Goal: Task Accomplishment & Management: Manage account settings

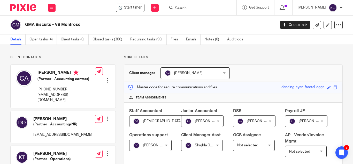
scroll to position [129, 0]
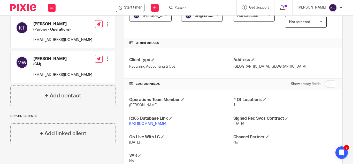
click at [166, 125] on link "[URL][DOMAIN_NAME]" at bounding box center [147, 124] width 37 height 4
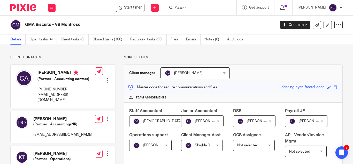
click at [199, 9] on input "Search" at bounding box center [197, 8] width 46 height 5
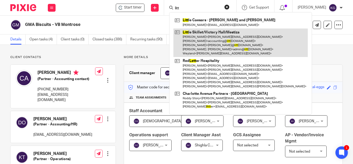
type input "litt"
click at [202, 47] on link at bounding box center [240, 42] width 134 height 29
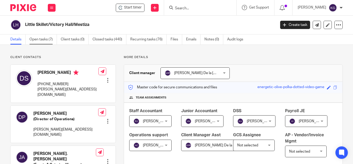
click at [44, 44] on link "Open tasks (7)" at bounding box center [42, 39] width 27 height 10
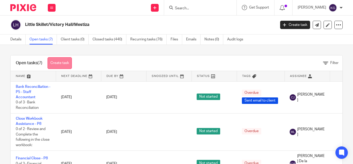
click at [60, 61] on link "Create task" at bounding box center [60, 63] width 24 height 12
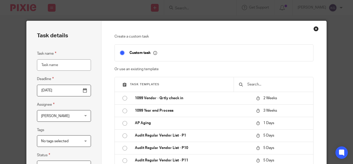
click at [272, 87] on div at bounding box center [274, 84] width 80 height 14
click at [265, 84] on input "text" at bounding box center [277, 84] width 61 height 6
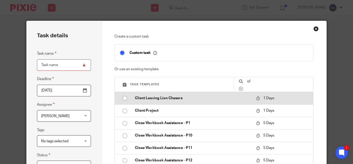
type input "cl"
click at [121, 98] on input "radio" at bounding box center [125, 98] width 10 height 10
type input "2025-09-19"
type input "Client Leaving Lion Chasers"
checkbox input "false"
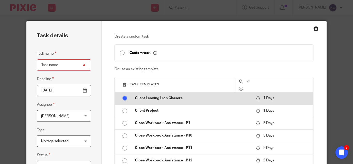
radio input "false"
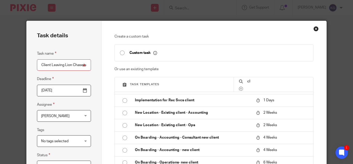
scroll to position [147, 0]
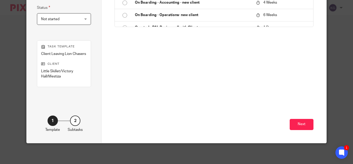
click at [300, 118] on div "Next" at bounding box center [213, 108] width 199 height 67
click at [301, 126] on button "Next" at bounding box center [302, 124] width 24 height 11
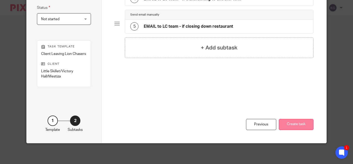
click at [298, 122] on button "Create task" at bounding box center [296, 124] width 35 height 11
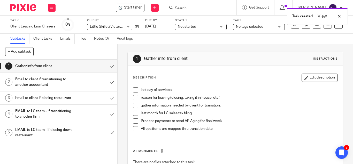
click at [25, 78] on h1 "Email to client if transitioning to another accountant" at bounding box center [44, 81] width 58 height 13
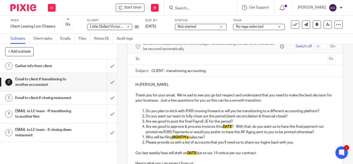
scroll to position [52, 0]
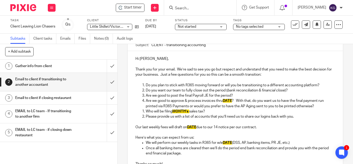
click at [146, 84] on p "Do you plan to stick with R365 moving forward or will you be transitioning to a…" at bounding box center [240, 84] width 189 height 5
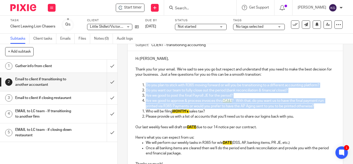
drag, startPoint x: 145, startPoint y: 84, endPoint x: 316, endPoint y: 107, distance: 172.7
click at [316, 107] on ol "Do you plan to stick with R365 moving forward or will you be transitioning to a…" at bounding box center [235, 95] width 200 height 26
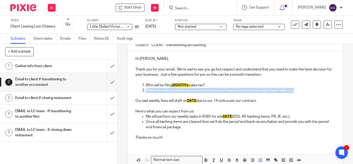
drag, startPoint x: 301, startPoint y: 90, endPoint x: 144, endPoint y: 89, distance: 156.3
click at [146, 89] on p "Please provide us with a list of accounts that you’ll need us to share our logi…" at bounding box center [240, 90] width 189 height 5
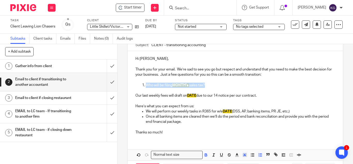
drag, startPoint x: 208, startPoint y: 85, endPoint x: 137, endPoint y: 83, distance: 71.8
click at [137, 83] on ol "Who will be filing MONTH's sales tax?" at bounding box center [235, 84] width 200 height 5
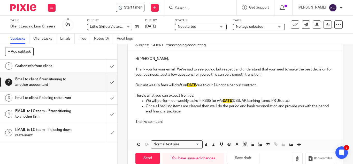
click at [196, 85] on p "Our last weekly fees will draft on DATE due to our 14 notice per our contract." at bounding box center [235, 84] width 200 height 5
click at [195, 84] on span "DATE" at bounding box center [191, 85] width 9 height 4
click at [197, 86] on p "Our last weekly fees will draft on DATE due to our 14 notice per our contract." at bounding box center [235, 84] width 200 height 5
drag, startPoint x: 260, startPoint y: 85, endPoint x: 199, endPoint y: 86, distance: 61.2
click at [199, 86] on p "Our last weekly fees will draft on 1/7/26 due to our 14 notice per our contract." at bounding box center [235, 84] width 200 height 5
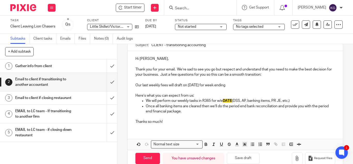
click at [229, 84] on p "Our last weekly fees will draft on 1/7/26 for week ending" at bounding box center [235, 84] width 200 height 5
click at [232, 100] on p "We will perform our weekly tasks in R365 for w/e DATE (DSS, AP, banking items, …" at bounding box center [240, 100] width 189 height 5
click at [162, 111] on p "Once all banking items are cleared then we’ll do the period end bank reconcilia…" at bounding box center [240, 108] width 189 height 11
click at [161, 110] on p "Once all banking items are cleared then we’ll do the period end bank reconcilia…" at bounding box center [240, 108] width 189 height 11
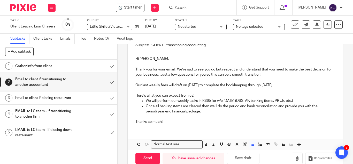
click at [208, 111] on p "Once all banking items are cleared then we’ll do the period end bank reconcilia…" at bounding box center [240, 108] width 189 height 11
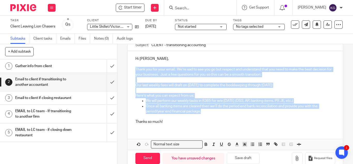
drag, startPoint x: 208, startPoint y: 110, endPoint x: 135, endPoint y: 67, distance: 84.5
click at [135, 67] on div "Hi Deanna, Thank you for your email. We’re sad to see you go but respect and un…" at bounding box center [235, 89] width 215 height 77
copy div "Thank you for your email. We’re sad to see you go but respect and understand th…"
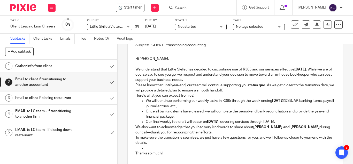
click at [135, 69] on p "We understand that Little Skillet has decided to discontinue use of R365 and ou…" at bounding box center [235, 75] width 200 height 16
click at [229, 67] on p "Caroline informed us that you have decided to discontinue use of R365 and our s…" at bounding box center [235, 75] width 200 height 16
click at [252, 69] on p "Caroline informed us that you have decided to discontinue R365 and our services…" at bounding box center [235, 75] width 200 height 16
click at [203, 80] on p "Caroline informed us that you have decided to discontinue R365 and our LCDG ser…" at bounding box center [235, 75] width 200 height 16
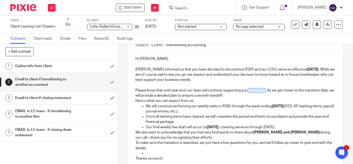
drag, startPoint x: 267, startPoint y: 90, endPoint x: 249, endPoint y: 89, distance: 17.6
click at [249, 89] on p "Please know that until year-end, our team will continue supporting you status q…" at bounding box center [235, 93] width 200 height 11
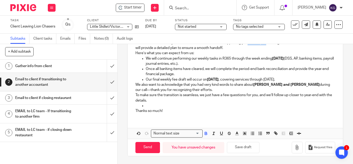
click at [203, 132] on button "button" at bounding box center [206, 133] width 6 height 6
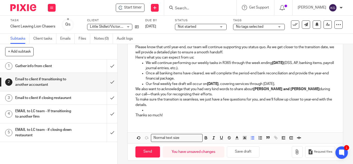
click at [271, 73] on p "Once all banking items have cleared, we will complete the period-end bank recon…" at bounding box center [240, 76] width 189 height 11
click at [267, 47] on p "Please know that until year-end, our team will continue supporting you status q…" at bounding box center [235, 49] width 200 height 11
click at [244, 51] on p "Please know that until year-end, our team will continue supporting you status q…" at bounding box center [235, 49] width 200 height 11
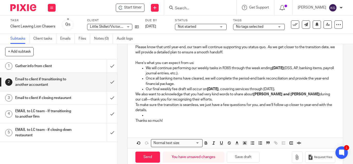
click at [191, 63] on p "Here’s what you can expect from us:" at bounding box center [235, 62] width 200 height 5
click at [187, 82] on p "Once all banking items have cleared, we will complete the period-end bank recon…" at bounding box center [240, 81] width 189 height 11
click at [135, 94] on p "We also want to acknowledge that you had very kind words to share about Roberto…" at bounding box center [235, 96] width 200 height 11
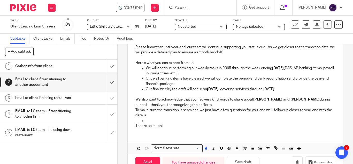
drag, startPoint x: 182, startPoint y: 105, endPoint x: 134, endPoint y: 98, distance: 49.1
click at [134, 98] on div "Hi Deanna, Caroline informed us that you have decided to discontinue R365 and o…" at bounding box center [235, 70] width 215 height 124
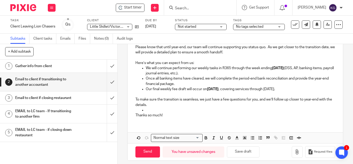
click at [212, 100] on p "To make sure the transition is seamless, we just have a few questions for you, …" at bounding box center [235, 102] width 200 height 11
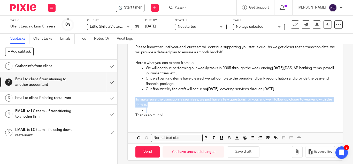
drag, startPoint x: 150, startPoint y: 111, endPoint x: 130, endPoint y: 100, distance: 22.8
click at [130, 100] on div "Hi Deanna, Caroline informed us that you have decided to discontinue R365 and o…" at bounding box center [235, 65] width 215 height 114
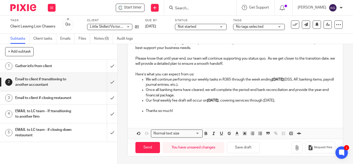
scroll to position [83, 0]
click at [146, 110] on p "Thanks so much!" at bounding box center [240, 110] width 189 height 5
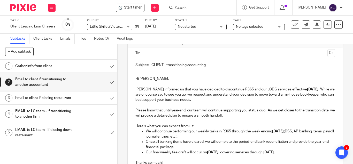
scroll to position [6, 0]
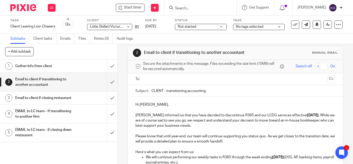
click at [167, 79] on input "text" at bounding box center [235, 79] width 180 height 6
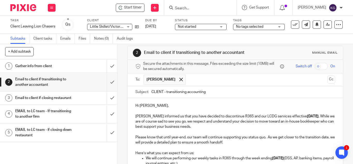
click at [196, 80] on input "text" at bounding box center [256, 79] width 137 height 10
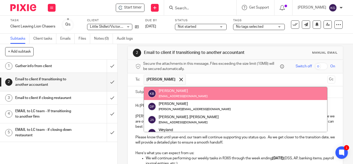
click at [196, 79] on input "text" at bounding box center [256, 79] width 137 height 10
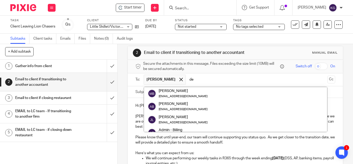
type input "d"
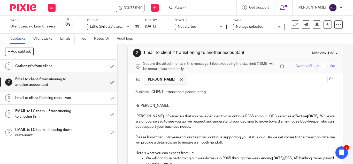
drag, startPoint x: 163, startPoint y: 91, endPoint x: 141, endPoint y: 82, distance: 23.4
click at [142, 83] on form "Secure the attachments in this message. Files exceeding the size limit (10MB) w…" at bounding box center [235, 147] width 215 height 174
click at [252, 93] on input "Little Skillet/VH/Mestiza - transitioning accounting" at bounding box center [243, 92] width 184 height 12
type input "Little Skillet/VH/Mestiza - transitioning accounting as of 12/31/25"
click at [308, 115] on p "Caroline informed us that you have decided to discontinue R365 and our LCDG ser…" at bounding box center [235, 121] width 200 height 16
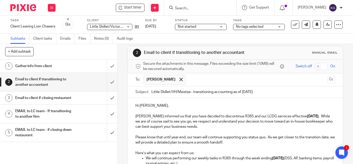
scroll to position [32, 0]
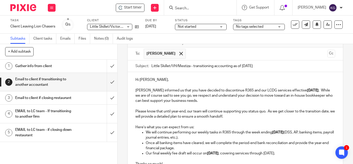
click at [265, 112] on p "Please know that until year-end, our team will continue supporting you status q…" at bounding box center [235, 113] width 200 height 11
click at [276, 117] on p "Please know that until year-end, our team will continue supporting you and your…" at bounding box center [235, 113] width 200 height 11
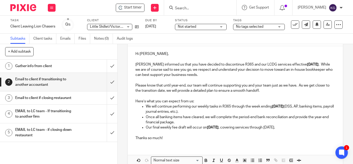
scroll to position [6, 0]
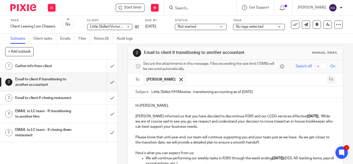
click at [327, 80] on button "Cc" at bounding box center [331, 79] width 8 height 8
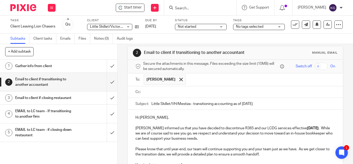
click at [178, 92] on input "text" at bounding box center [239, 92] width 188 height 6
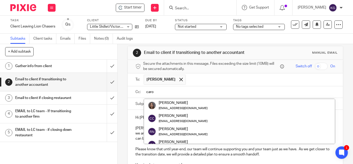
type input "carol"
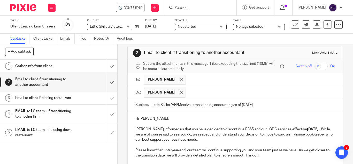
click at [188, 91] on input "text" at bounding box center [260, 92] width 145 height 10
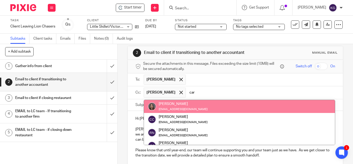
type input "car"
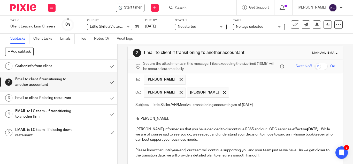
click at [223, 92] on span at bounding box center [224, 91] width 3 height 3
click at [216, 92] on input "text" at bounding box center [260, 92] width 145 height 10
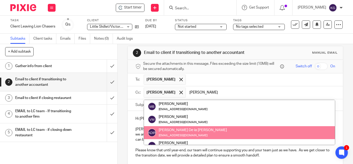
type input "ana"
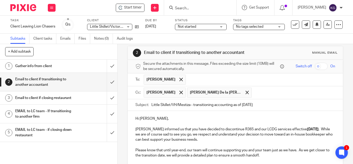
click at [254, 92] on input "text" at bounding box center [293, 92] width 79 height 10
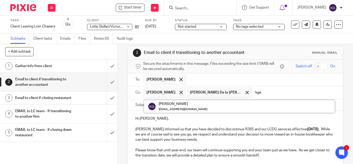
type input "kger"
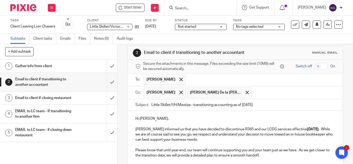
click at [267, 92] on input "text" at bounding box center [293, 92] width 79 height 10
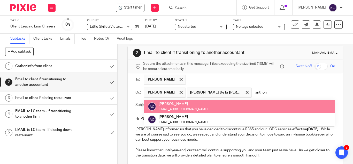
type input "anthon"
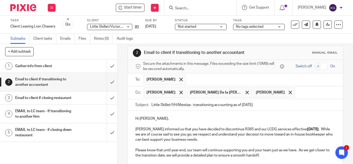
click at [271, 151] on p "Please know that until year-end, our team will continue supporting you and your…" at bounding box center [235, 152] width 200 height 11
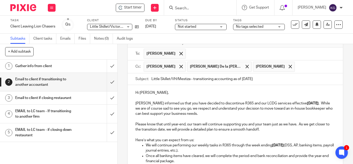
click at [296, 124] on p "Please know that until year-end, our team will continue supporting you and your…" at bounding box center [235, 126] width 200 height 11
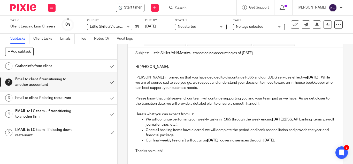
click at [299, 119] on p "We will continue performing our weekly tasks in R365 through the week ending 12…" at bounding box center [240, 122] width 189 height 11
click at [224, 124] on p "We will continue performing our weekly tasks in R365 through the week ending 12…" at bounding box center [240, 122] width 189 height 11
click at [282, 139] on p "Our final weekly fee draft will occur on 1/7/26 , covering services through 12/…" at bounding box center [240, 139] width 189 height 5
click at [135, 151] on p "Thanks so much!" at bounding box center [235, 150] width 200 height 5
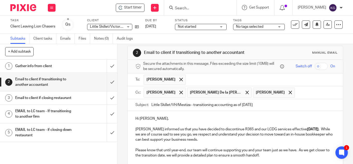
click at [297, 92] on input "text" at bounding box center [315, 92] width 36 height 10
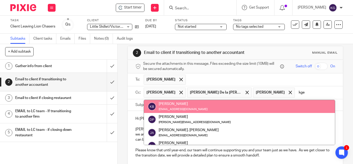
type input "kger"
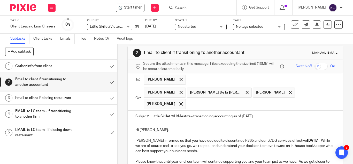
click at [284, 133] on p at bounding box center [235, 135] width 200 height 5
click at [231, 112] on input "Little Skillet/VH/Mestiza - transitioning accounting as of 12/31/25" at bounding box center [243, 116] width 184 height 12
type input "Little Skillet/VH/Mestiza - transitioning accounting & ops as of 12/31/25"
click at [249, 127] on p "Hi Deanna," at bounding box center [235, 129] width 200 height 5
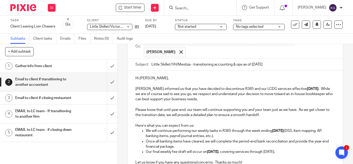
scroll to position [105, 0]
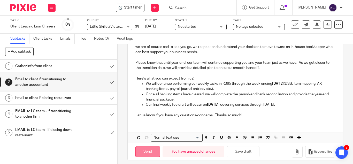
click at [149, 146] on input "Send" at bounding box center [147, 151] width 25 height 11
type input "Sent"
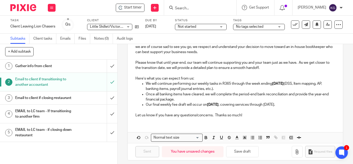
click at [268, 25] on span "No tags selected" at bounding box center [255, 26] width 39 height 5
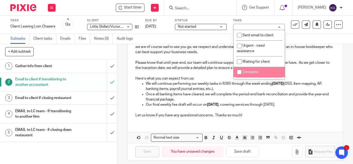
click at [239, 71] on input "checkbox" at bounding box center [239, 72] width 10 height 10
checkbox input "true"
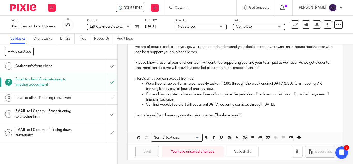
click at [213, 26] on span "Not started" at bounding box center [197, 26] width 39 height 5
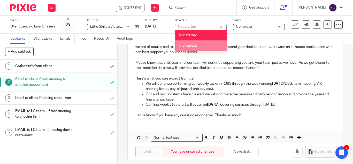
click at [201, 43] on li "In progress" at bounding box center [200, 45] width 51 height 11
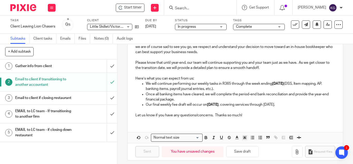
click at [51, 117] on h1 "EMAIL to LC team - If transitioning to another firm" at bounding box center [44, 113] width 58 height 13
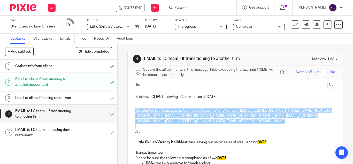
drag, startPoint x: 139, startPoint y: 125, endPoint x: 121, endPoint y: 108, distance: 24.8
click at [122, 109] on div "4 EMAIL to LC team - If transitioning to another firm Manual email Secure the a…" at bounding box center [235, 104] width 235 height 120
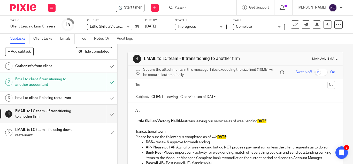
click at [173, 82] on input "text" at bounding box center [235, 85] width 180 height 6
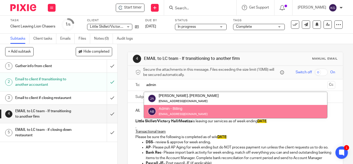
type input "admin"
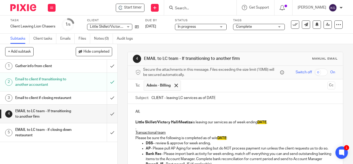
click at [256, 88] on input "text" at bounding box center [254, 85] width 142 height 10
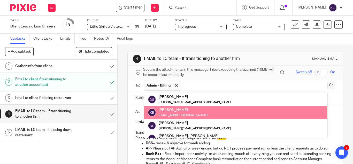
click at [327, 85] on button "Cc" at bounding box center [331, 85] width 8 height 8
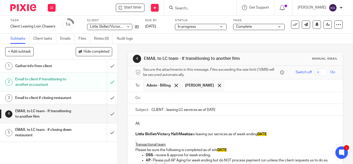
click at [187, 98] on input "text" at bounding box center [239, 98] width 188 height 6
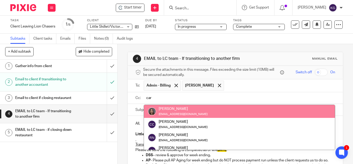
type input "car"
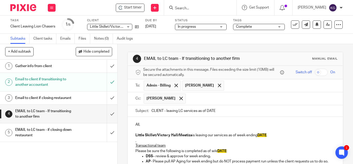
click at [202, 100] on input "text" at bounding box center [260, 98] width 145 height 10
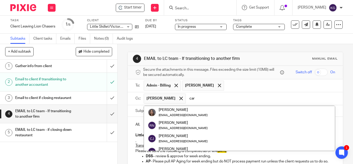
scroll to position [20, 0]
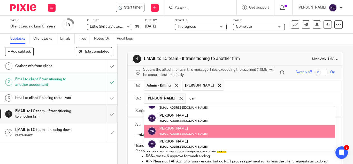
type input "car"
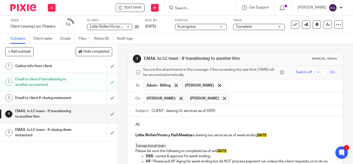
click at [231, 97] on input "text" at bounding box center [282, 98] width 102 height 10
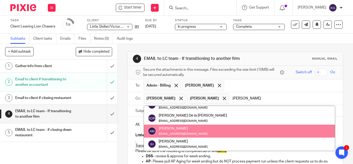
scroll to position [13, 0]
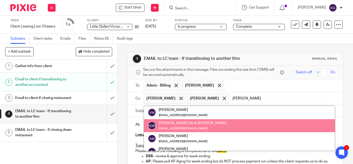
type input "ana"
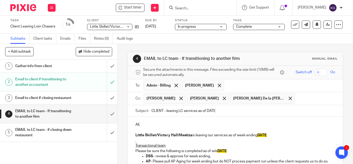
click at [297, 98] on input "text" at bounding box center [315, 98] width 36 height 10
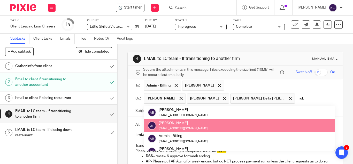
scroll to position [0, 0]
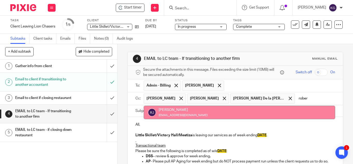
type input "rober"
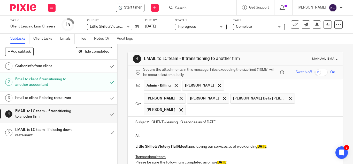
click at [237, 107] on input "text" at bounding box center [260, 110] width 145 height 10
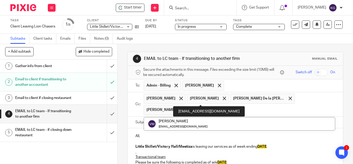
type input "viri"
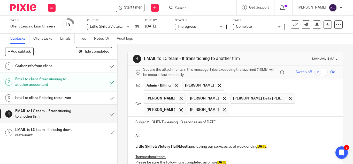
click at [231, 112] on input "text" at bounding box center [282, 110] width 102 height 10
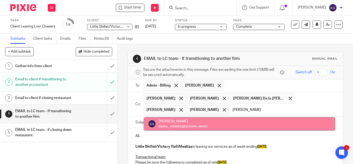
type input "kathl"
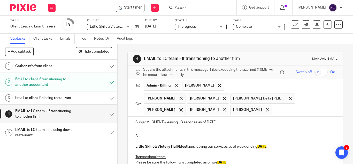
click at [275, 112] on input "text" at bounding box center [304, 110] width 58 height 10
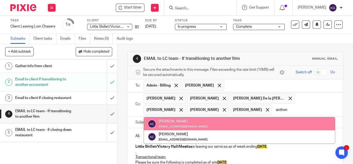
type input "anthon"
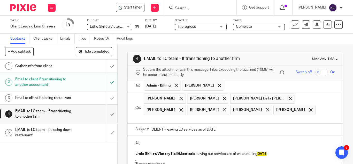
click at [299, 116] on input "text" at bounding box center [239, 119] width 188 height 6
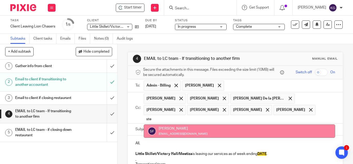
type input "ste"
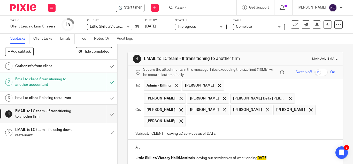
click at [188, 119] on input "text" at bounding box center [260, 121] width 145 height 10
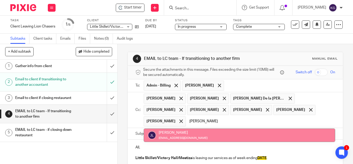
type input "jess"
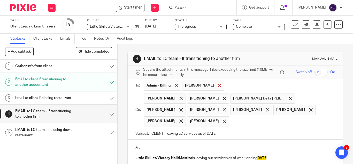
click at [218, 84] on span at bounding box center [219, 84] width 3 height 3
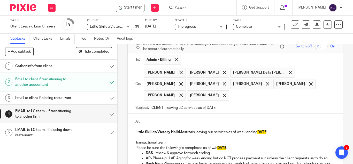
drag, startPoint x: 162, startPoint y: 106, endPoint x: 124, endPoint y: 89, distance: 41.8
click at [249, 107] on input "Little Skillet/VH/Mestiza - leaving LC services as of DATE" at bounding box center [243, 108] width 184 height 12
type input "Little Skillet/VH/Mestiza - leaving LC services as of 12.31.25"
click at [271, 132] on p "Little Skillet/Victory Hall/Mestiza is leaving our services as of week ending D…" at bounding box center [235, 131] width 200 height 5
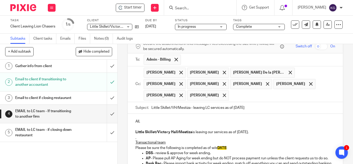
scroll to position [77, 0]
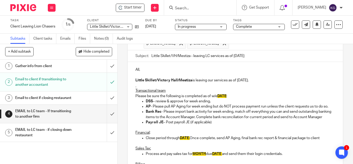
click at [226, 96] on p "Please be sure the following is completed as of w/e DATE :" at bounding box center [235, 95] width 200 height 5
click at [210, 102] on strong "." at bounding box center [210, 101] width 1 height 4
click at [211, 106] on p "AP - Please pull AP Aging for week ending but do NOT process payment run unless…" at bounding box center [240, 106] width 189 height 5
click at [233, 113] on p "Bank Rec - Please import bank activity for week ending, match off everything yo…" at bounding box center [240, 114] width 189 height 11
click at [192, 117] on p "Bank Rec - Please import bank activity thru year end, match off everything you …" at bounding box center [240, 114] width 189 height 11
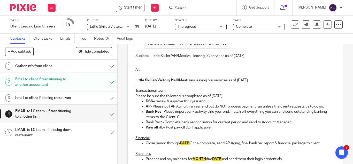
click at [159, 111] on strong "Bank Rec" at bounding box center [154, 112] width 16 height 4
drag, startPoint x: 161, startPoint y: 122, endPoint x: 143, endPoint y: 121, distance: 17.8
click at [143, 121] on ul "DSS – review & approve thru year end AP - Please pull AP Aging thru year end bu…" at bounding box center [235, 114] width 200 height 32
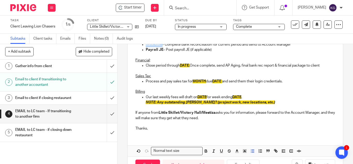
scroll to position [173, 0]
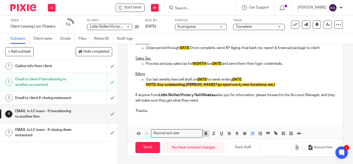
click at [205, 133] on icon "button" at bounding box center [206, 132] width 2 height 1
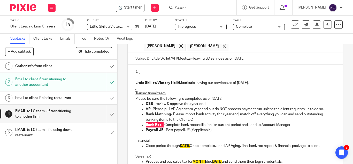
scroll to position [101, 0]
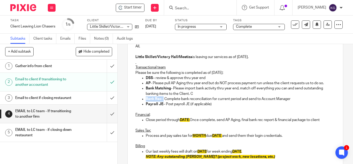
click at [198, 92] on p "Bank Matching - Please import bank activity thru year end, match off everything…" at bounding box center [240, 91] width 189 height 11
click at [241, 99] on p "Bank Rec: - Complete bank reconciliation for current period and send to Account…" at bounding box center [240, 98] width 189 height 5
click at [258, 99] on p "Bank Rec: - Complete bank reconciliation for P12 and send to Account Manager" at bounding box center [240, 98] width 189 height 5
click at [212, 104] on p "Payroll JE – Post payroll JE (if applicable)" at bounding box center [240, 103] width 189 height 5
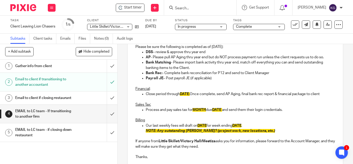
click at [191, 94] on p "Close period through DATE. Once complete, send AP Aging, final bank rec report …" at bounding box center [240, 93] width 189 height 5
drag, startPoint x: 284, startPoint y: 94, endPoint x: 301, endPoint y: 92, distance: 16.6
click at [284, 94] on p "Close period through 12.31.25. Once complete, send AP Aging, final bank rec rep…" at bounding box center [240, 93] width 189 height 5
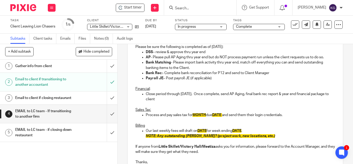
click at [179, 99] on p "Close period through 12.31.25. Once complete, send AP Aging, final bank rec rep…" at bounding box center [240, 96] width 189 height 11
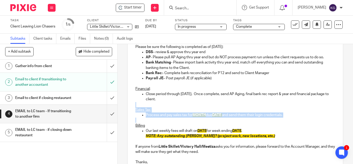
drag, startPoint x: 140, startPoint y: 121, endPoint x: 130, endPoint y: 107, distance: 16.3
click at [130, 107] on div "All, Little Skillet/Victory Hall/Mestiza is leaving our services as of 12.31.25…" at bounding box center [235, 91] width 215 height 156
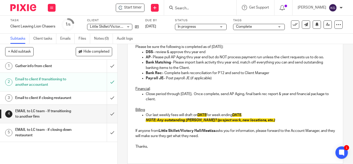
click at [206, 114] on p "Our last weekly fees will draft on DATE for week ending DATE ." at bounding box center [240, 114] width 189 height 5
click at [200, 115] on p "Our last weekly fees will draft on 1/ for week ending DATE ." at bounding box center [240, 114] width 189 height 5
click at [246, 114] on p "Our last weekly fees will draft on 1/5 for week ending DATE ." at bounding box center [240, 114] width 189 height 5
click at [213, 115] on p "Our last weekly fees will draft on 1/5 for" at bounding box center [240, 114] width 189 height 5
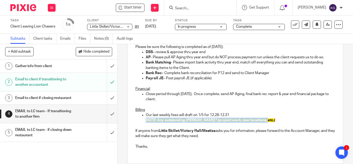
drag, startPoint x: 210, startPoint y: 123, endPoint x: 144, endPoint y: 120, distance: 66.2
click at [146, 120] on p "NOTE: Any outstanding billings? (project work, new locations, etc.)" at bounding box center [240, 119] width 189 height 5
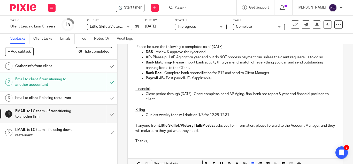
drag, startPoint x: 305, startPoint y: 125, endPoint x: 315, endPoint y: 125, distance: 10.1
click at [306, 125] on p "If anyone from Little Skillet/Victory Hall/Mestiza asks you for information, pl…" at bounding box center [235, 128] width 200 height 11
click at [213, 132] on p "If anyone from Little Skillet/Victory Hall/Mestiza asks you for information, pl…" at bounding box center [235, 128] width 200 height 11
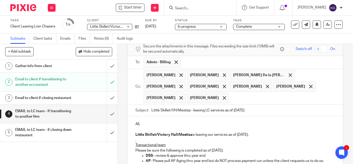
scroll to position [0, 0]
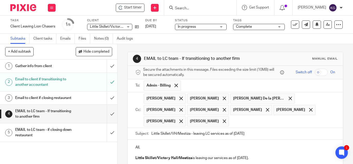
click at [231, 121] on input "text" at bounding box center [282, 121] width 102 height 10
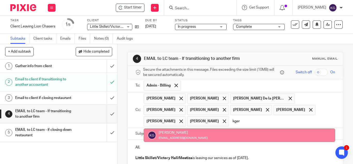
type input "kger"
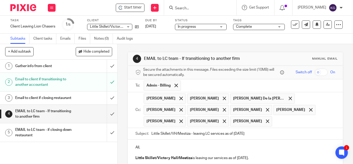
scroll to position [77, 0]
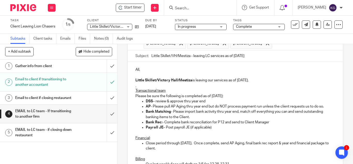
click at [251, 81] on p "Little Skillet/Victory Hall/Mestiza is leaving our services as of 12.31.25." at bounding box center [235, 79] width 200 height 5
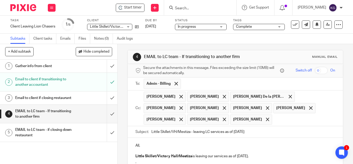
scroll to position [28, 0]
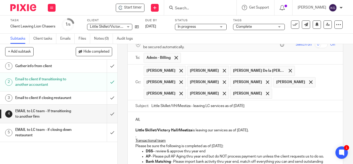
click at [275, 129] on p "Little Skillet/Victory Hall/Mestiza is leaving our services as of 12.31.25." at bounding box center [235, 129] width 200 height 5
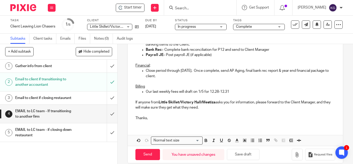
scroll to position [162, 0]
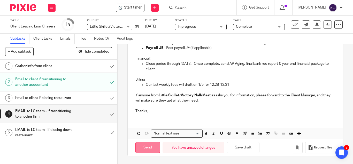
click at [149, 146] on input "Send" at bounding box center [147, 147] width 25 height 11
type input "Sent"
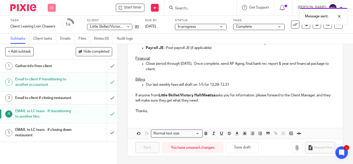
click at [52, 8] on icon at bounding box center [51, 7] width 3 height 3
click at [50, 23] on link "Work" at bounding box center [49, 24] width 9 height 4
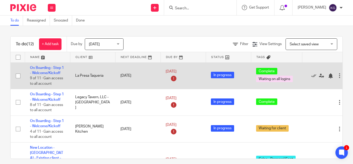
scroll to position [26, 0]
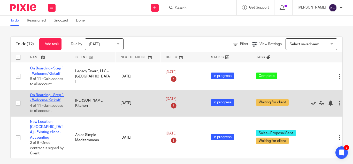
click at [48, 94] on link "On Boarding - Step 1 - Welcome/Kickoff" at bounding box center [47, 97] width 34 height 9
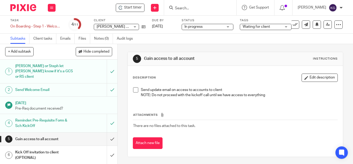
click at [280, 27] on span "Waiting for client" at bounding box center [262, 26] width 39 height 5
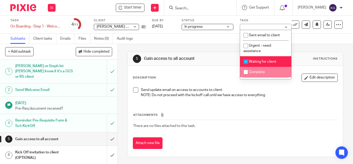
click at [247, 72] on input "checkbox" at bounding box center [246, 72] width 10 height 10
checkbox input "true"
click at [245, 60] on input "checkbox" at bounding box center [246, 62] width 10 height 10
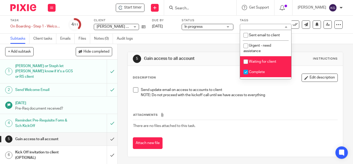
checkbox input "false"
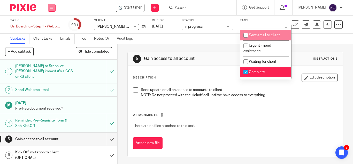
click at [51, 7] on icon at bounding box center [51, 7] width 3 height 3
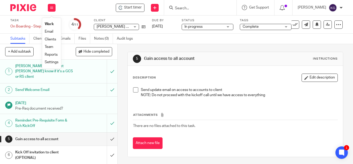
click at [47, 25] on link "Work" at bounding box center [49, 24] width 9 height 4
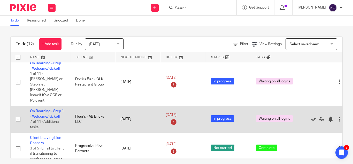
scroll to position [258, 0]
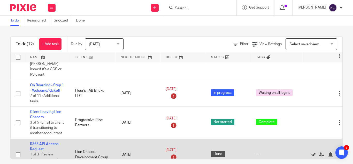
click at [314, 152] on icon at bounding box center [313, 154] width 5 height 5
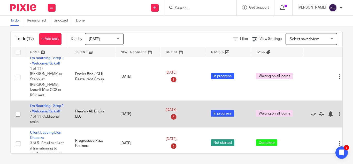
scroll to position [248, 0]
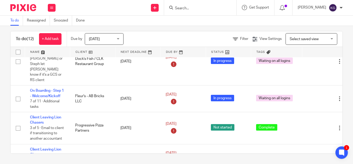
click at [120, 38] on div "Today Today" at bounding box center [104, 39] width 39 height 12
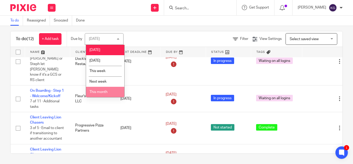
scroll to position [21, 0]
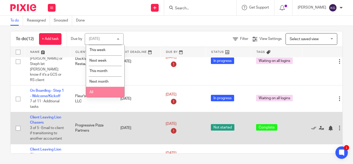
click at [97, 91] on li "All" at bounding box center [105, 92] width 38 height 11
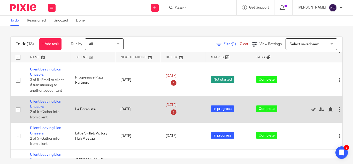
scroll to position [5, 0]
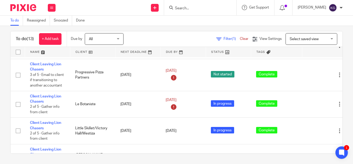
click at [196, 6] on input "Search" at bounding box center [197, 8] width 46 height 5
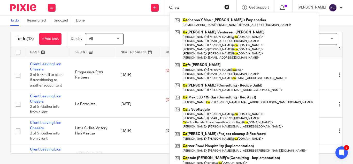
type input "c"
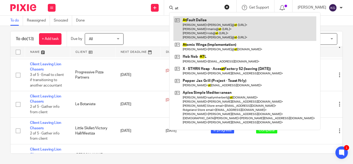
type input "at"
click at [204, 25] on link at bounding box center [244, 28] width 143 height 25
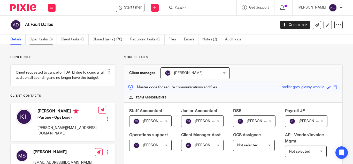
click at [43, 37] on link "Open tasks (3)" at bounding box center [42, 39] width 27 height 10
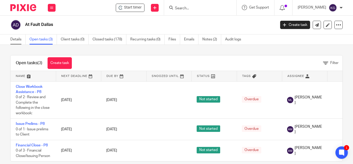
click at [14, 38] on link "Details" at bounding box center [17, 39] width 15 height 10
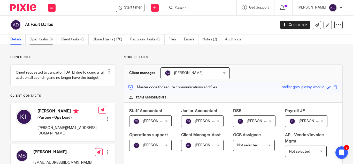
click at [38, 38] on link "Open tasks (3)" at bounding box center [42, 39] width 27 height 10
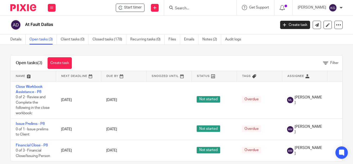
scroll to position [12, 0]
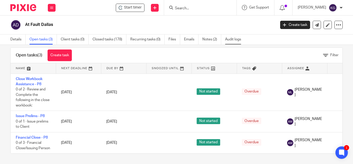
click at [229, 39] on link "Audit logs" at bounding box center [235, 39] width 20 height 10
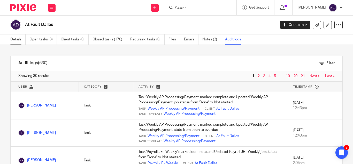
click at [18, 37] on link "Details" at bounding box center [17, 39] width 15 height 10
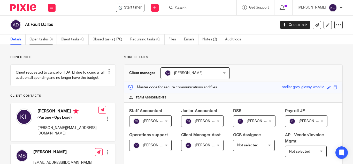
click at [38, 38] on link "Open tasks (3)" at bounding box center [42, 39] width 27 height 10
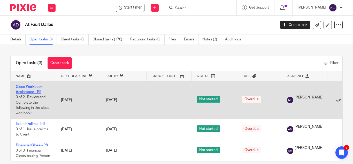
click at [33, 87] on link "Close Workbook Assistance - P8" at bounding box center [29, 89] width 27 height 9
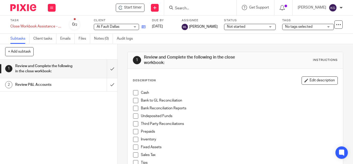
click at [145, 27] on icon at bounding box center [144, 27] width 4 height 4
click at [205, 11] on div at bounding box center [200, 7] width 72 height 15
click at [191, 6] on input "Search" at bounding box center [197, 8] width 46 height 5
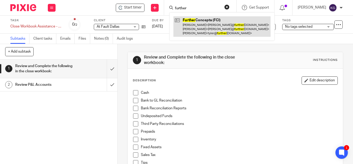
type input "further"
click at [201, 27] on link at bounding box center [221, 26] width 97 height 20
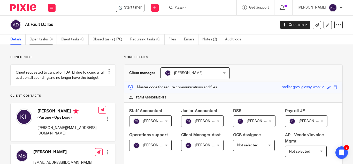
click at [46, 37] on link "Open tasks (3)" at bounding box center [42, 39] width 27 height 10
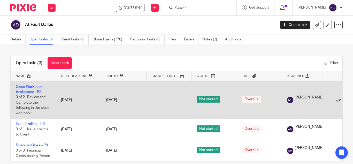
scroll to position [12, 0]
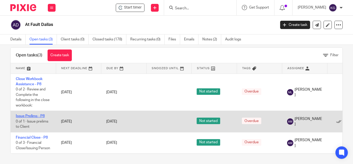
click at [19, 114] on link "Issue Prelims - P8" at bounding box center [30, 116] width 29 height 4
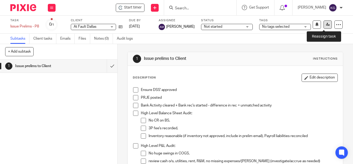
click at [326, 25] on icon at bounding box center [328, 24] width 4 height 4
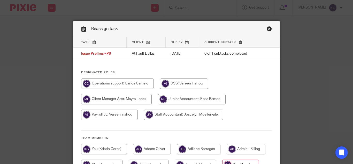
scroll to position [26, 0]
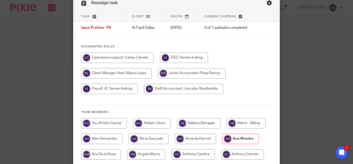
click at [231, 138] on input "radio" at bounding box center [240, 138] width 37 height 10
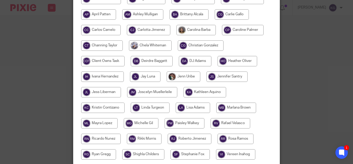
scroll to position [240, 0]
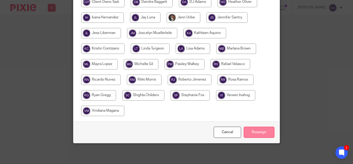
click at [261, 135] on input "Reassign" at bounding box center [259, 131] width 31 height 11
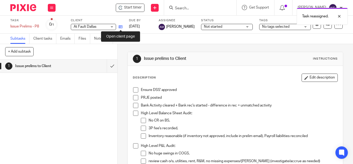
click at [121, 26] on icon at bounding box center [121, 27] width 4 height 4
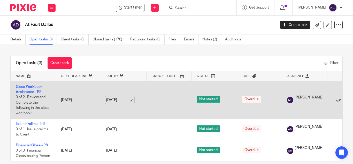
scroll to position [12, 0]
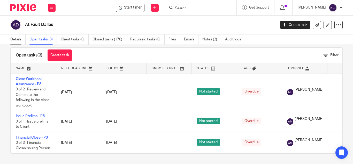
click at [12, 40] on link "Details" at bounding box center [17, 39] width 15 height 10
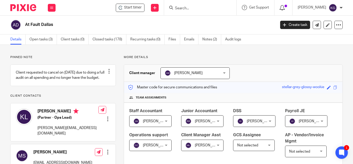
click at [285, 9] on icon at bounding box center [282, 7] width 5 height 5
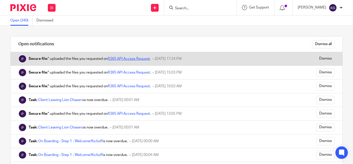
click at [134, 57] on link "R365 API Access Request" at bounding box center [129, 59] width 42 height 4
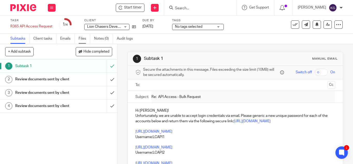
click at [83, 38] on link "Files" at bounding box center [85, 39] width 12 height 10
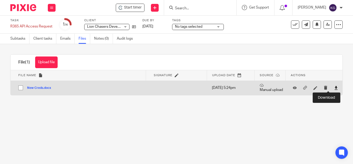
click at [334, 88] on icon at bounding box center [336, 88] width 4 height 4
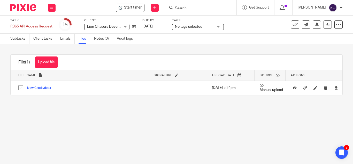
click at [204, 5] on form at bounding box center [201, 7] width 55 height 6
click at [197, 7] on input "Search" at bounding box center [197, 8] width 46 height 5
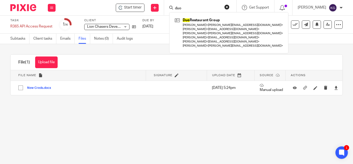
type input "duo"
click button "submit" at bounding box center [0, 0] width 0 height 0
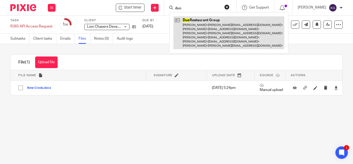
click at [216, 34] on link at bounding box center [228, 32] width 111 height 33
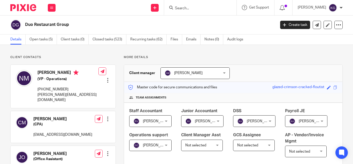
scroll to position [155, 0]
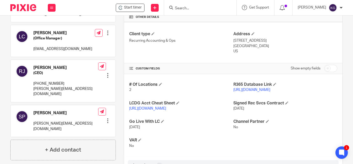
click at [208, 5] on form at bounding box center [201, 7] width 55 height 6
click at [192, 6] on input "Search" at bounding box center [197, 8] width 46 height 5
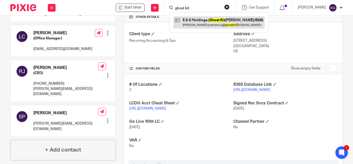
type input "ghost kit"
click at [203, 25] on link at bounding box center [218, 22] width 91 height 12
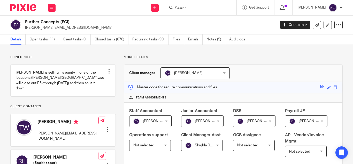
scroll to position [155, 0]
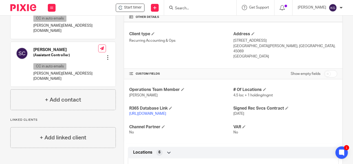
click at [197, 8] on input "Search" at bounding box center [197, 8] width 46 height 5
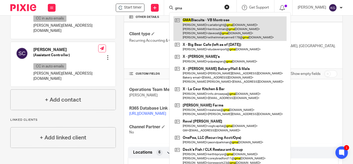
type input "gma"
click at [204, 24] on link at bounding box center [229, 28] width 113 height 25
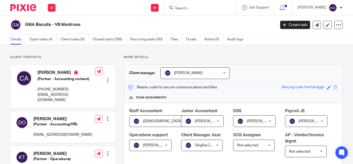
scroll to position [129, 0]
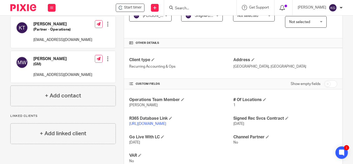
drag, startPoint x: 285, startPoint y: 6, endPoint x: 289, endPoint y: 6, distance: 3.9
click at [286, 6] on div at bounding box center [283, 7] width 18 height 15
click at [285, 6] on icon at bounding box center [282, 7] width 5 height 5
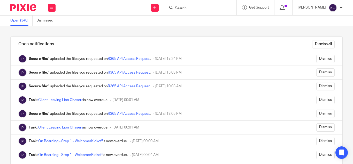
click at [137, 57] on link "R365 API Access Request" at bounding box center [129, 59] width 42 height 4
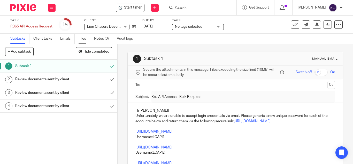
click at [85, 37] on link "Files" at bounding box center [85, 39] width 12 height 10
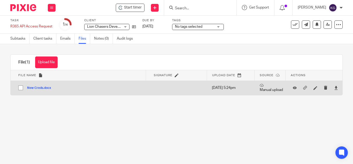
click at [21, 88] on input "checkbox" at bounding box center [21, 88] width 10 height 10
checkbox input "true"
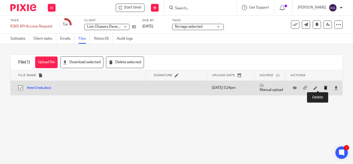
click at [324, 87] on icon "submit" at bounding box center [326, 88] width 4 height 4
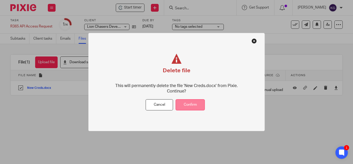
click at [198, 104] on button "Confirm" at bounding box center [190, 104] width 29 height 11
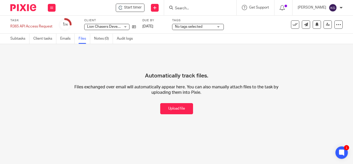
drag, startPoint x: 50, startPoint y: 9, endPoint x: 49, endPoint y: 12, distance: 3.1
click at [50, 9] on button at bounding box center [52, 8] width 8 height 8
click at [51, 23] on link "Work" at bounding box center [49, 24] width 9 height 4
